Goal: Download file/media

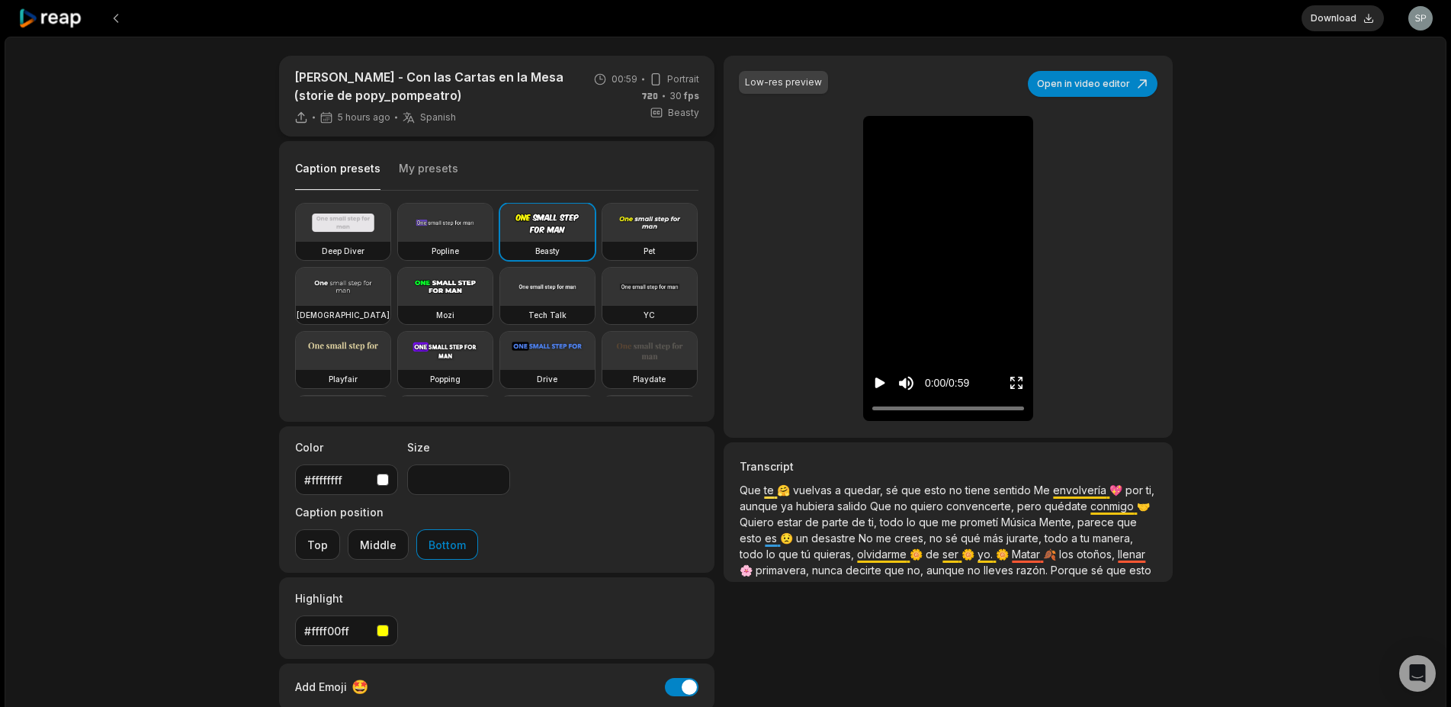
click at [881, 379] on icon "Play video" at bounding box center [879, 382] width 15 height 15
click at [1177, 144] on div "Javi Medina - Con las Cartas en la Mesa (storie de popy_pompeatro) 5 hours ago …" at bounding box center [726, 426] width 924 height 740
click at [955, 152] on video at bounding box center [949, 134] width 72 height 36
click at [1237, 215] on div "Javi Medina - Con las Cartas en la Mesa (storie de popy_pompeatro) 5 hours ago …" at bounding box center [726, 456] width 1442 height 839
click at [1345, 24] on button "Download" at bounding box center [1342, 18] width 82 height 26
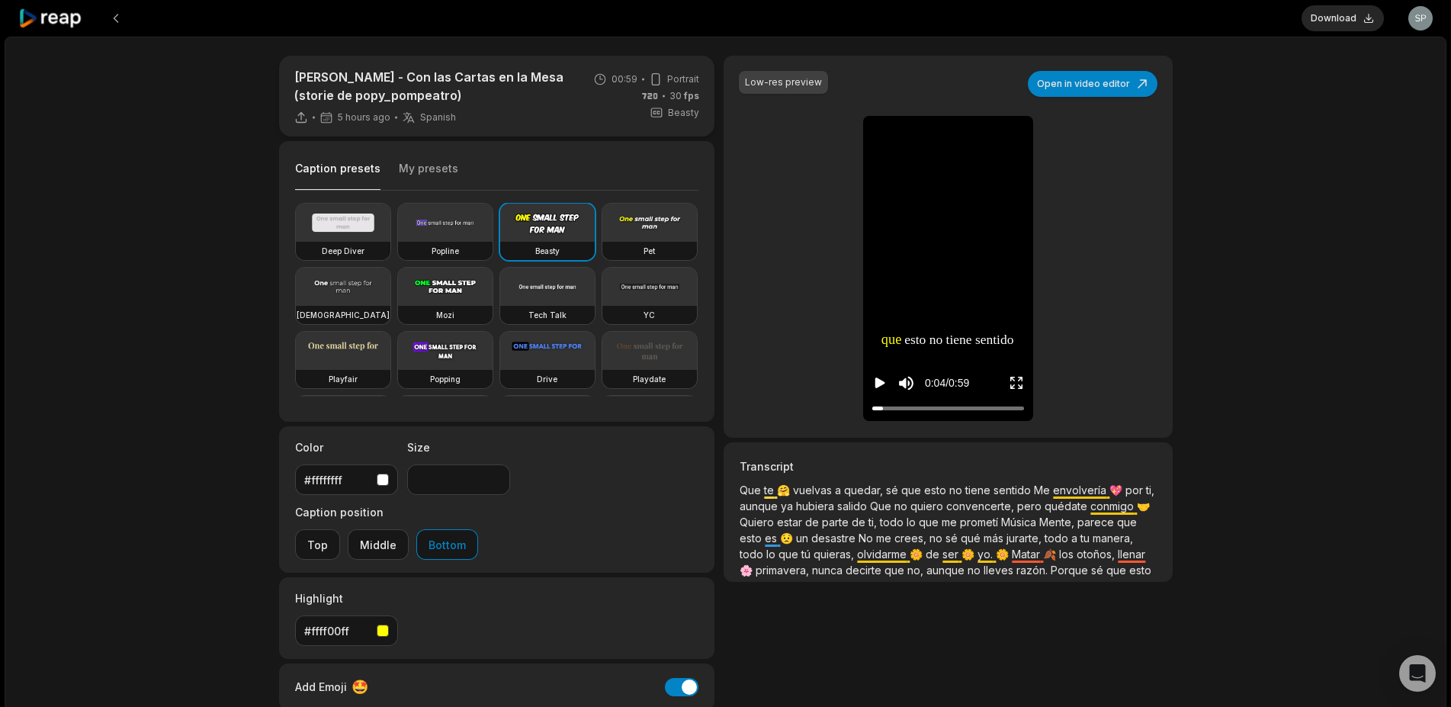
click at [70, 13] on icon at bounding box center [50, 18] width 65 height 21
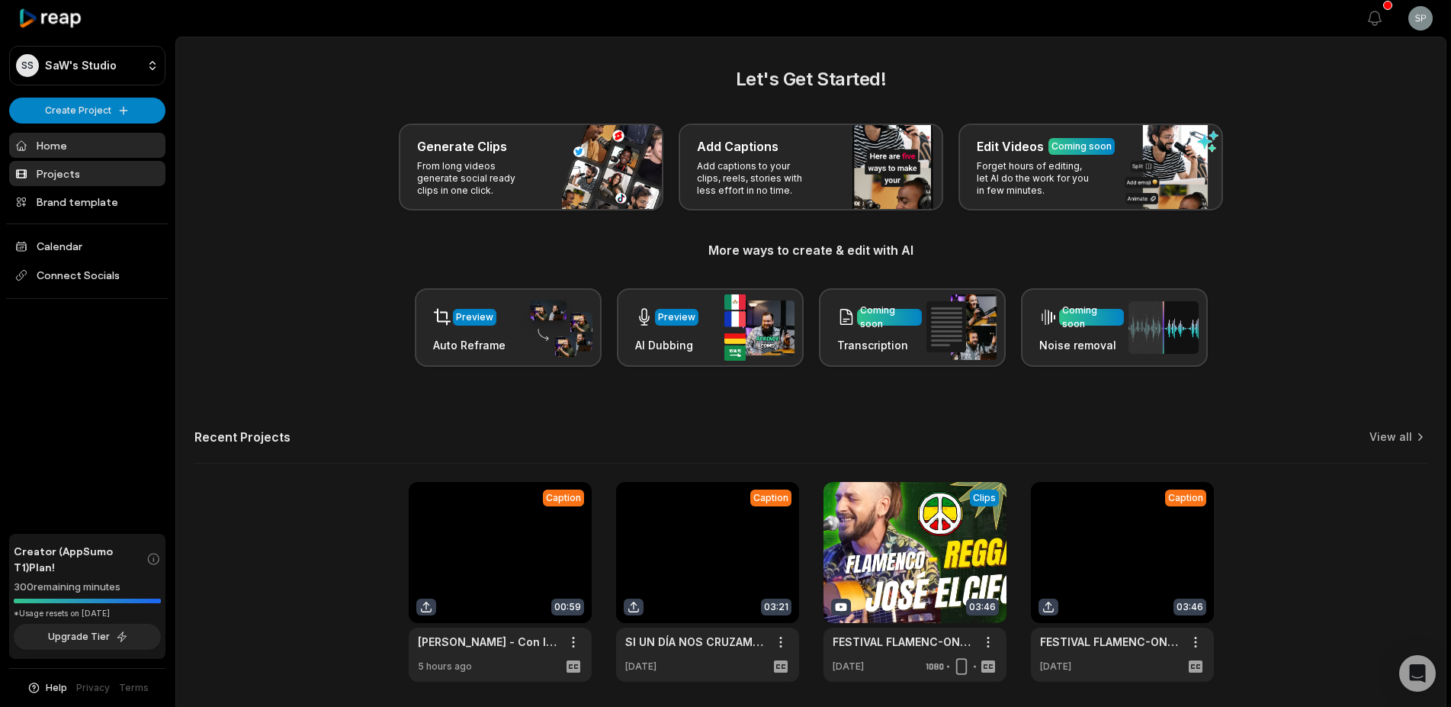
click at [85, 175] on link "Projects" at bounding box center [87, 173] width 156 height 25
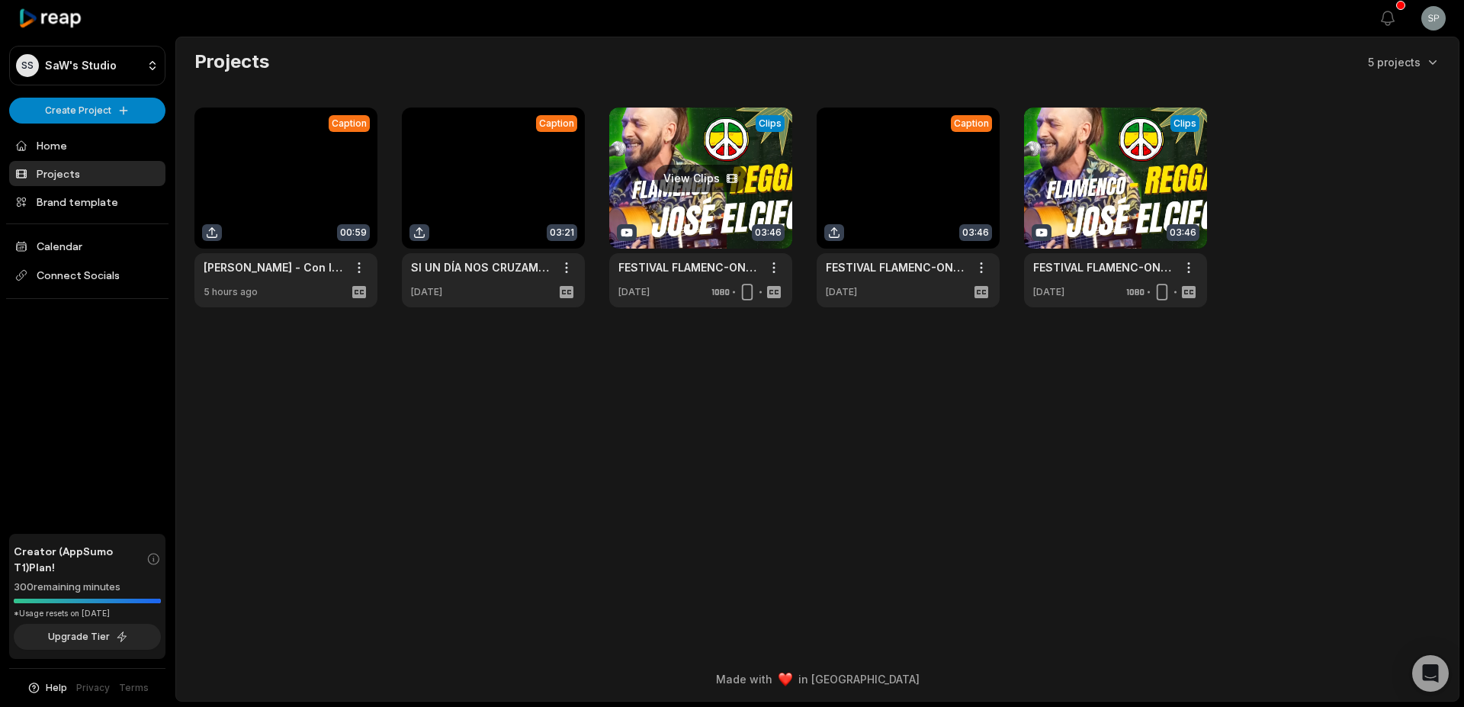
click at [688, 173] on link at bounding box center [700, 208] width 183 height 200
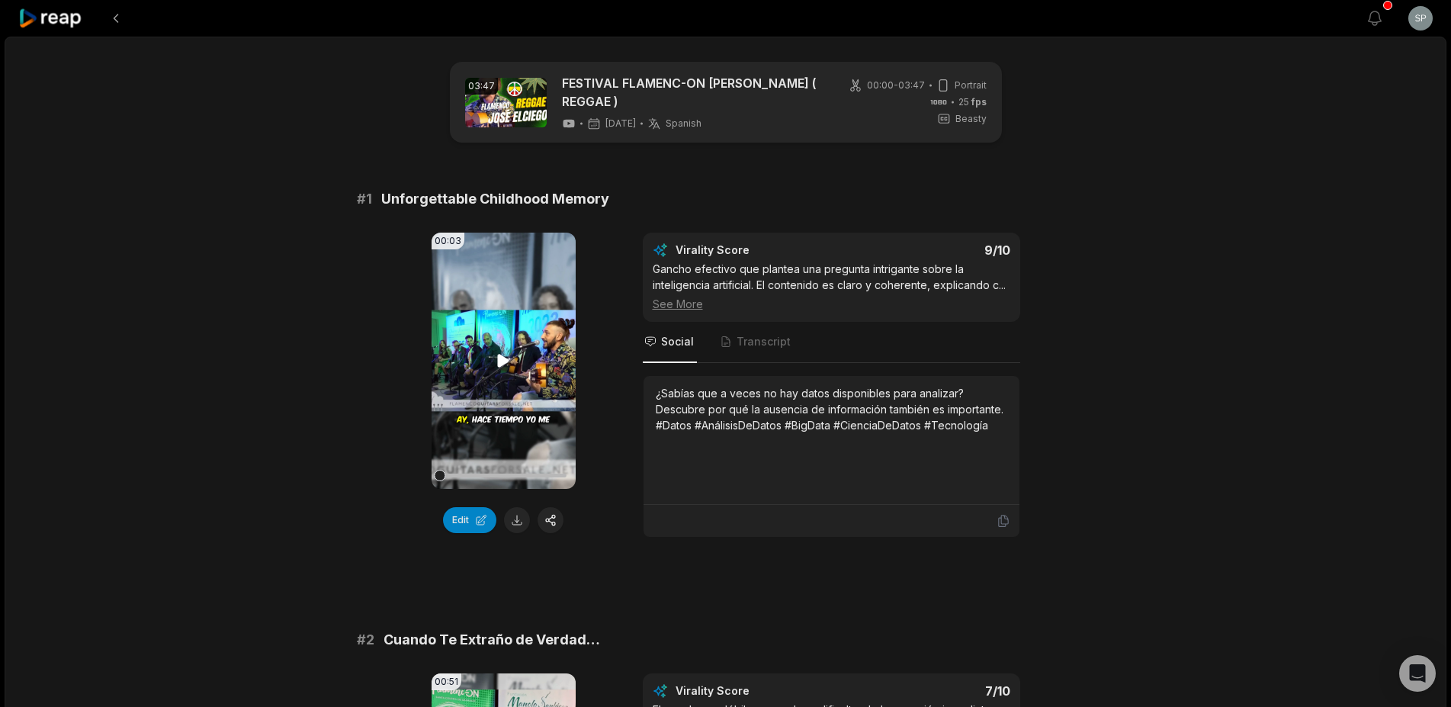
click at [497, 360] on icon at bounding box center [503, 360] width 18 height 18
click at [491, 350] on video "Your browser does not support mp4 format." at bounding box center [504, 361] width 144 height 256
click at [486, 356] on video "Your browser does not support mp4 format." at bounding box center [504, 361] width 144 height 256
click at [499, 358] on icon at bounding box center [503, 360] width 11 height 13
click at [65, 24] on icon at bounding box center [50, 18] width 65 height 21
